Goal: Task Accomplishment & Management: Manage account settings

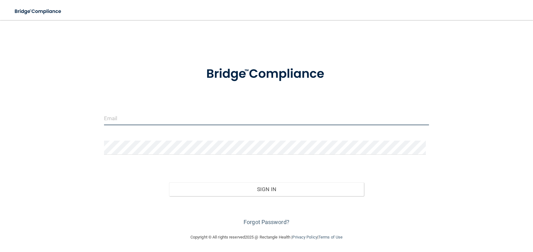
click at [149, 119] on input "email" at bounding box center [266, 118] width 325 height 14
type input "[PERSON_NAME][EMAIL_ADDRESS][PERSON_NAME][DOMAIN_NAME]"
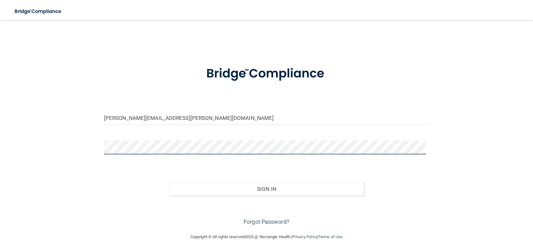
click at [169, 182] on button "Sign In" at bounding box center [266, 189] width 195 height 14
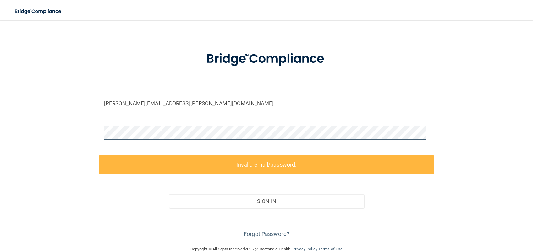
scroll to position [27, 0]
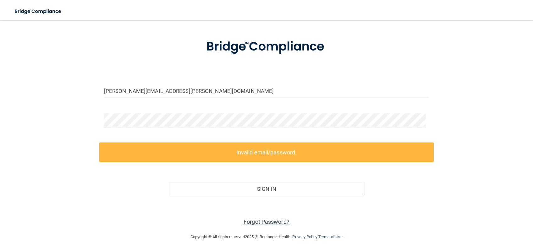
click at [268, 220] on link "Forgot Password?" at bounding box center [266, 222] width 46 height 7
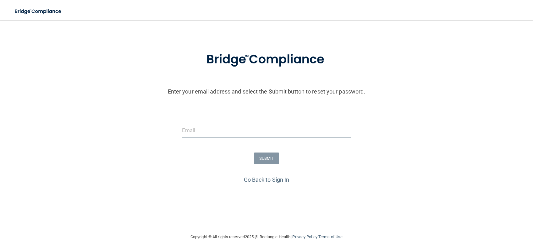
click at [227, 135] on input "email" at bounding box center [266, 130] width 169 height 14
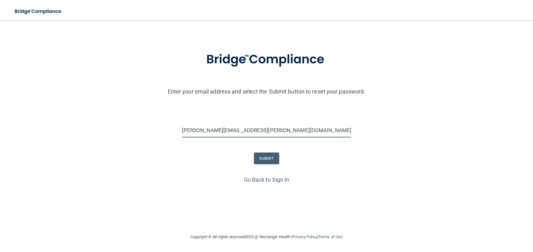
type input "[PERSON_NAME][EMAIL_ADDRESS][PERSON_NAME][DOMAIN_NAME]"
click at [263, 158] on button "SUBMIT" at bounding box center [266, 159] width 25 height 12
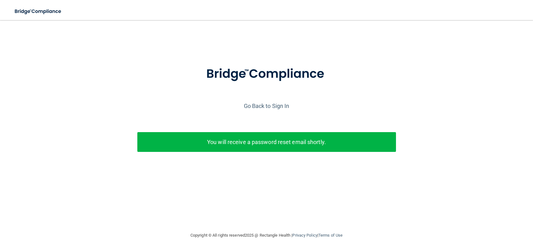
scroll to position [0, 0]
